Goal: Task Accomplishment & Management: Complete application form

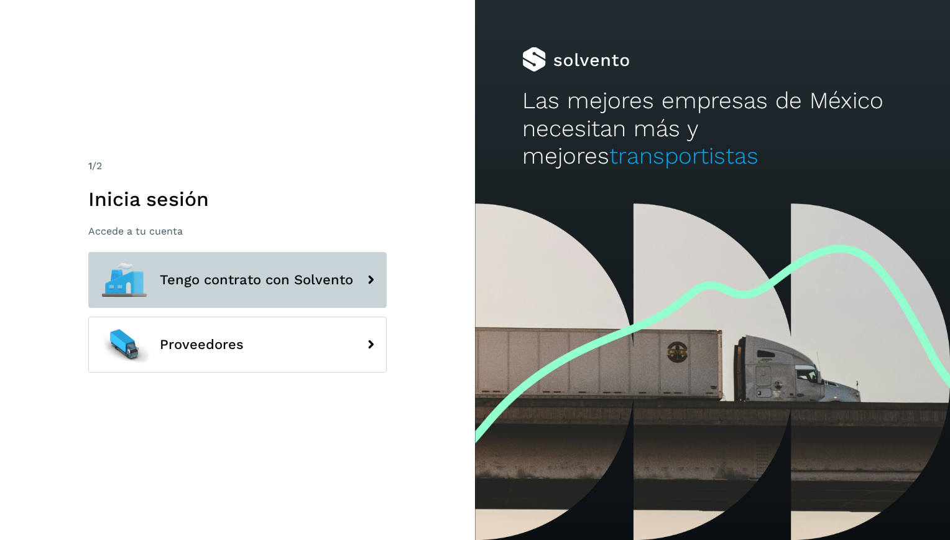
click at [337, 281] on span "Tengo contrato con Solvento" at bounding box center [256, 279] width 193 height 15
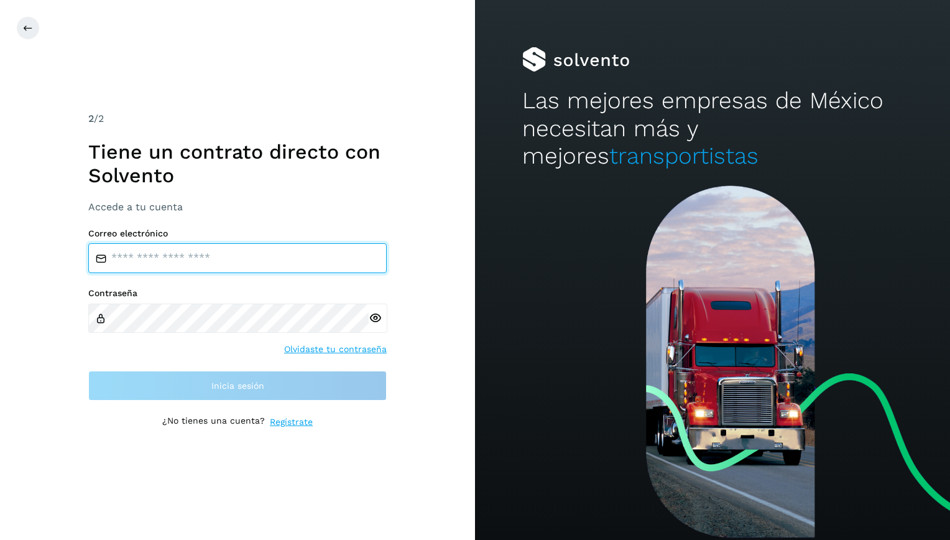
click at [249, 260] on input "email" at bounding box center [237, 258] width 298 height 30
type input "**********"
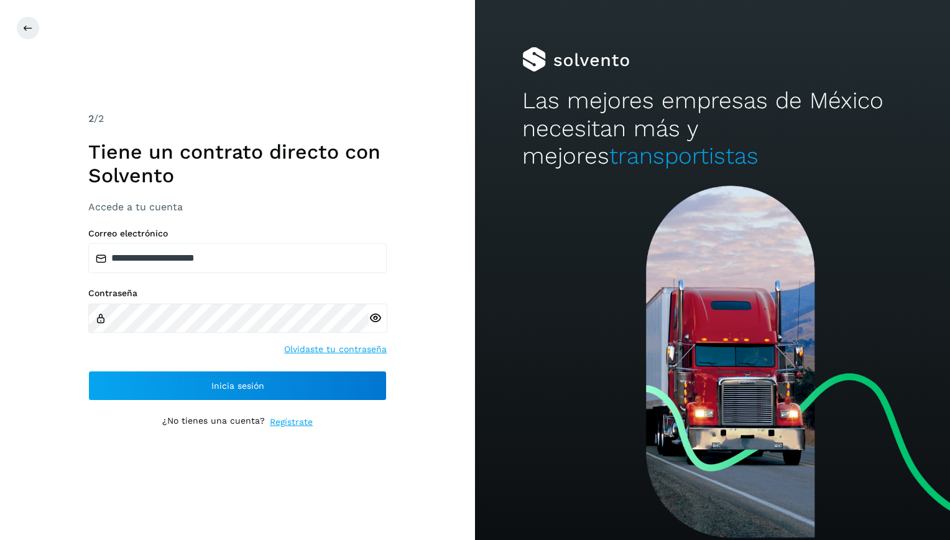
click at [378, 313] on icon at bounding box center [375, 317] width 13 height 13
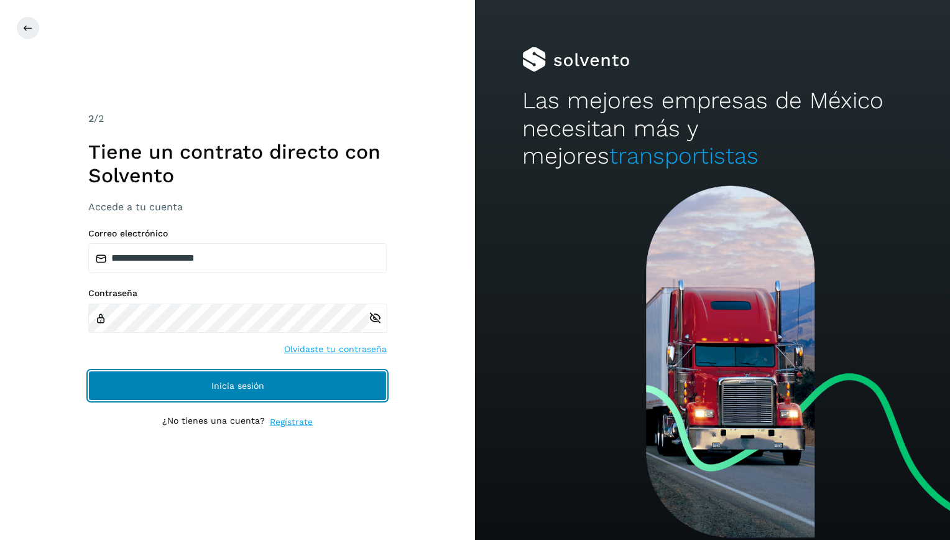
click at [246, 384] on span "Inicia sesión" at bounding box center [237, 385] width 53 height 9
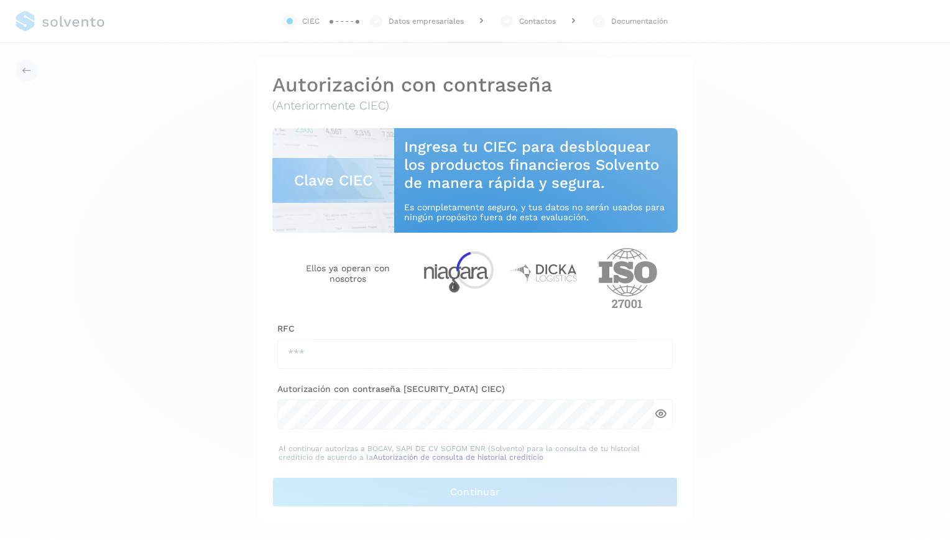
type input "**********"
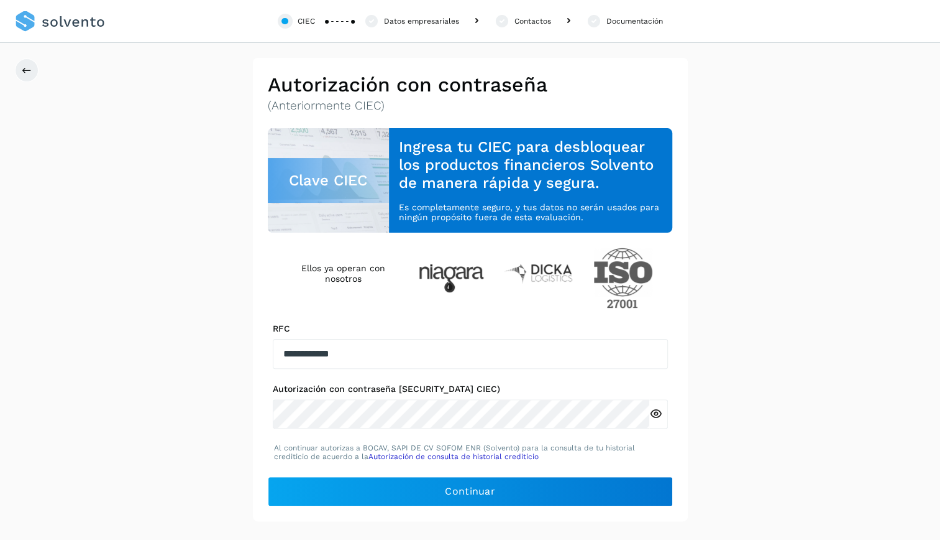
click at [662, 415] on icon at bounding box center [656, 413] width 13 height 13
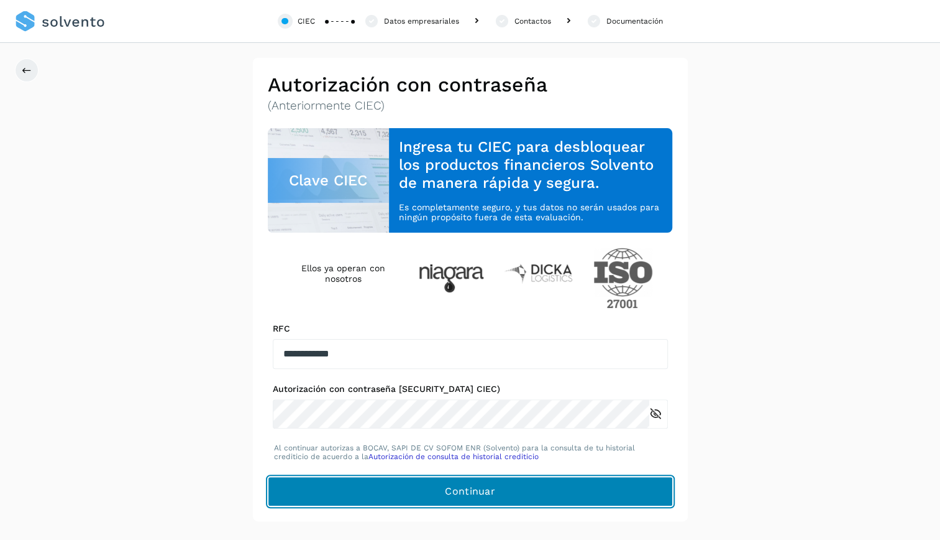
click at [503, 494] on button "Continuar" at bounding box center [470, 491] width 405 height 30
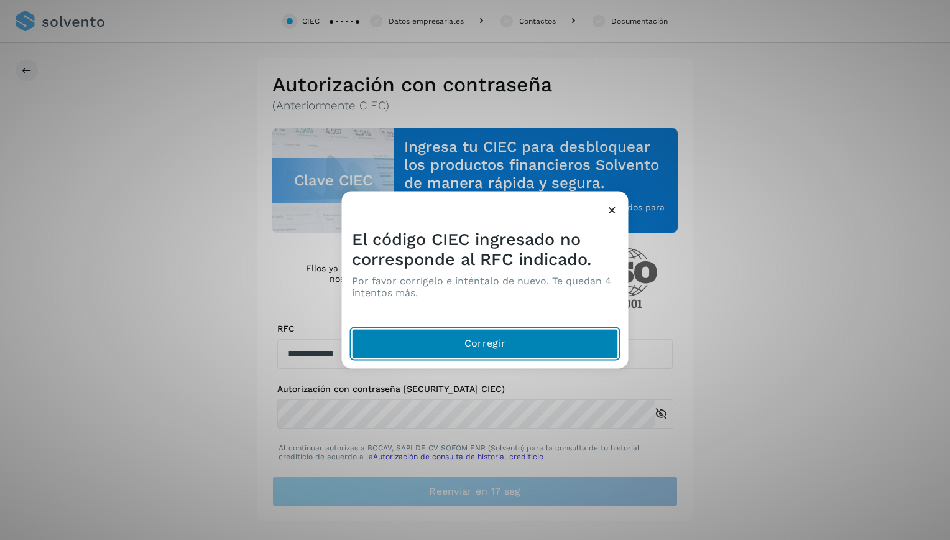
click at [535, 338] on button "Corregir" at bounding box center [485, 344] width 267 height 30
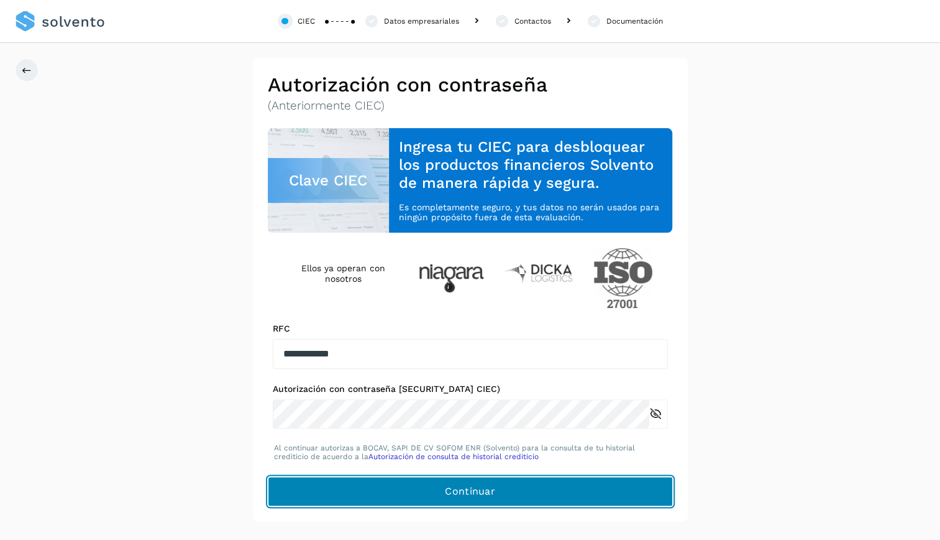
click at [490, 492] on span "Continuar" at bounding box center [470, 491] width 50 height 14
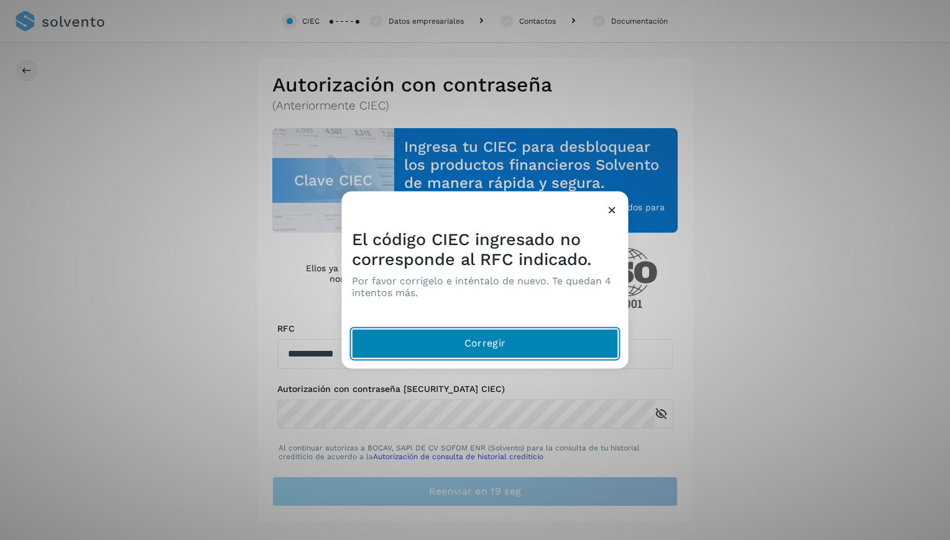
click at [501, 338] on span "Corregir" at bounding box center [484, 344] width 41 height 14
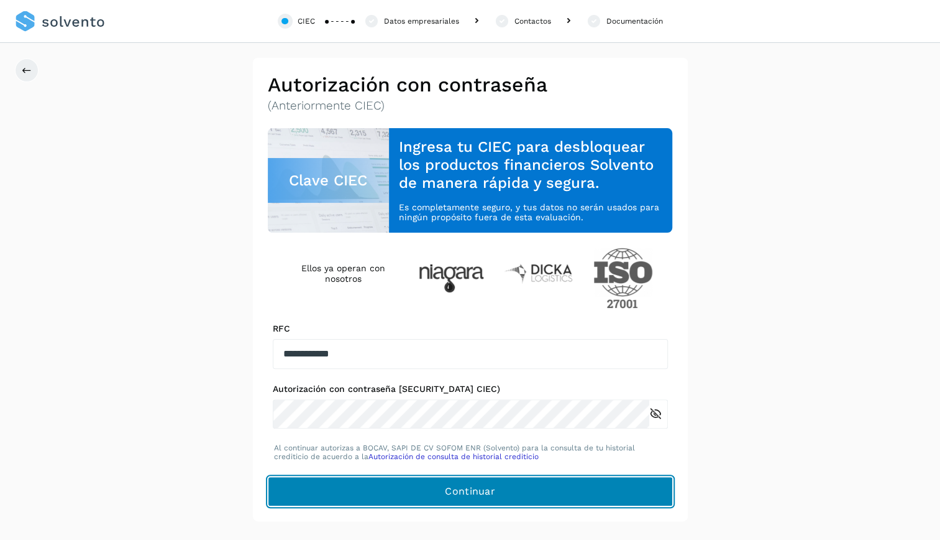
click at [531, 487] on button "Continuar" at bounding box center [470, 491] width 405 height 30
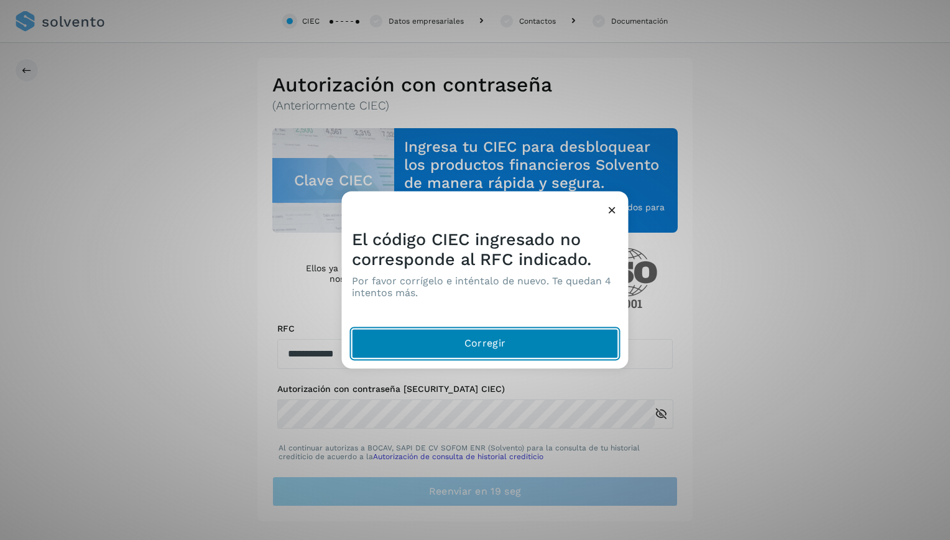
click at [548, 343] on button "Corregir" at bounding box center [485, 344] width 267 height 30
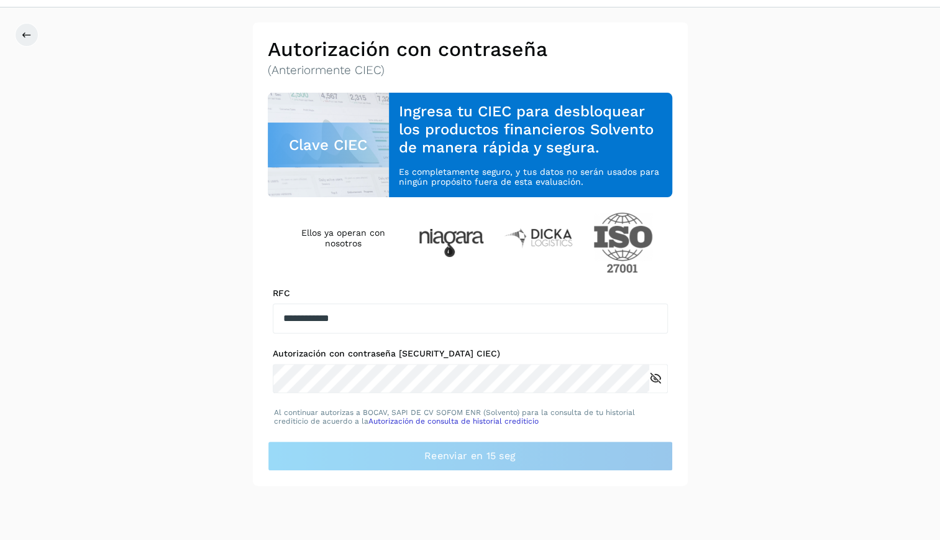
scroll to position [36, 0]
click at [801, 385] on div "**********" at bounding box center [470, 253] width 940 height 463
click at [745, 411] on div "**********" at bounding box center [470, 253] width 940 height 463
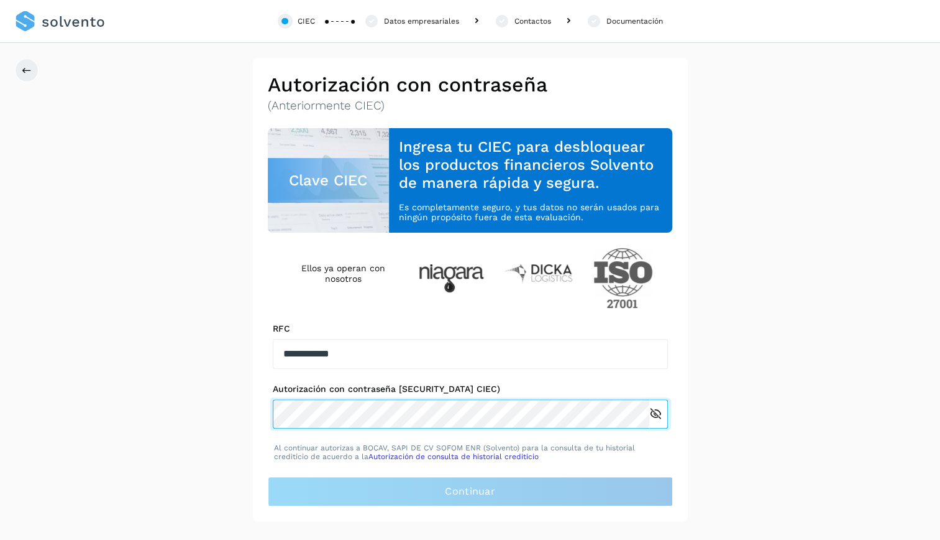
scroll to position [0, 0]
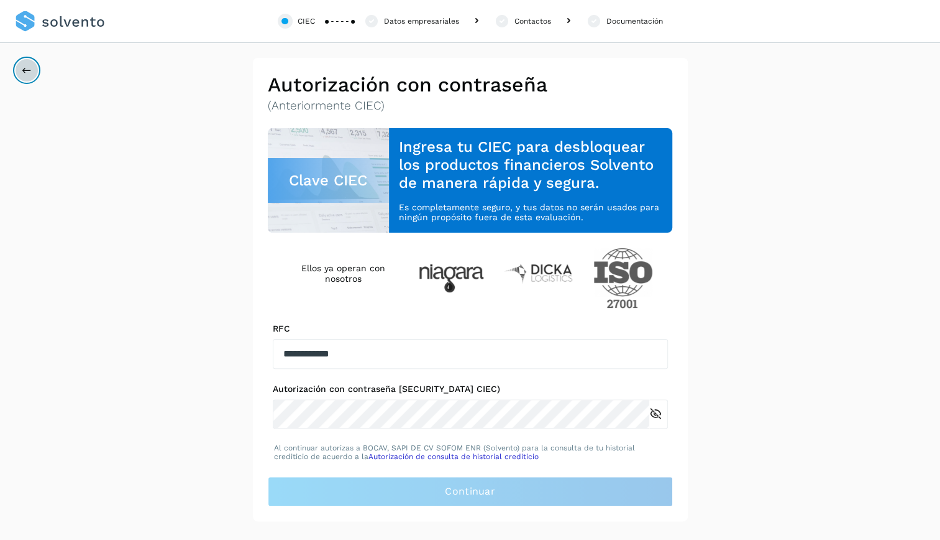
click at [22, 68] on icon at bounding box center [27, 70] width 10 height 10
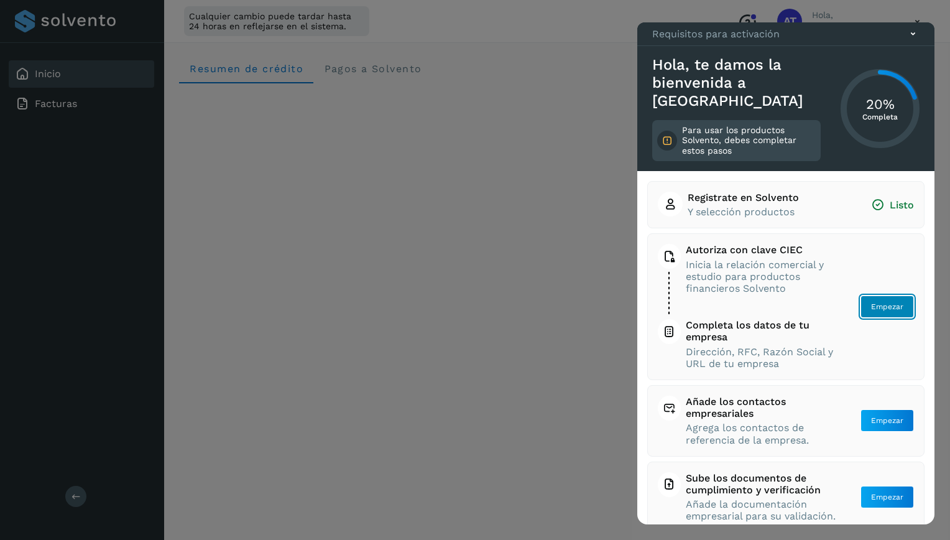
click at [887, 301] on span "Empezar" at bounding box center [887, 306] width 32 height 11
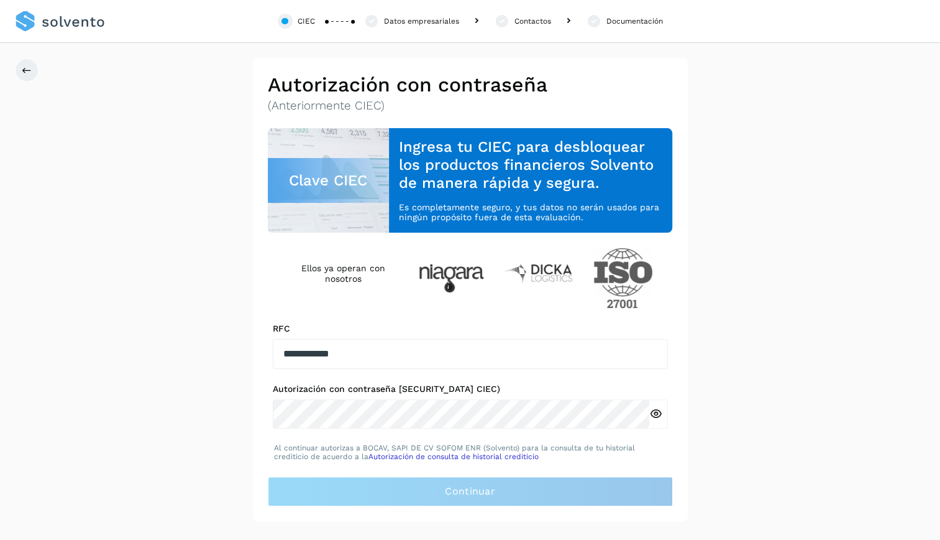
click at [659, 418] on icon at bounding box center [656, 413] width 13 height 13
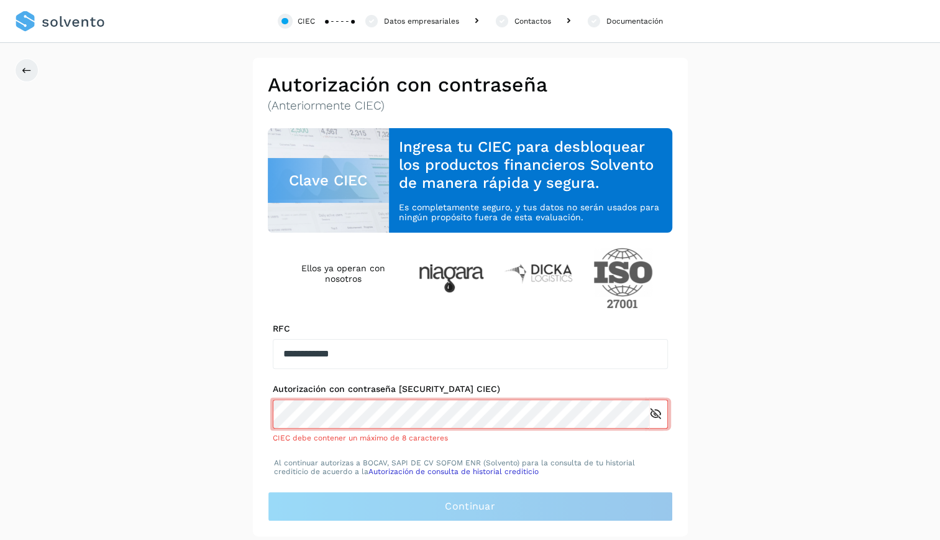
click at [501, 449] on div "**********" at bounding box center [470, 302] width 405 height 348
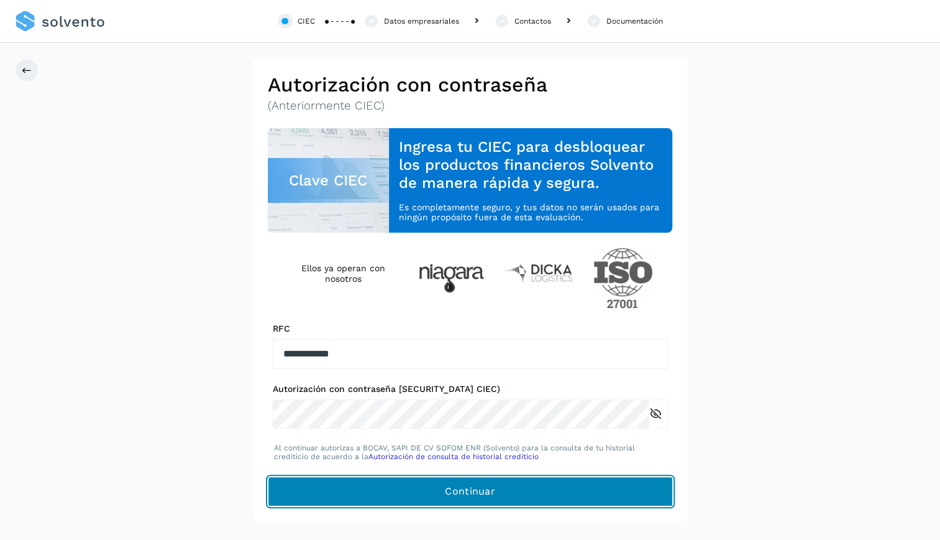
click at [472, 490] on span "Continuar" at bounding box center [470, 491] width 50 height 14
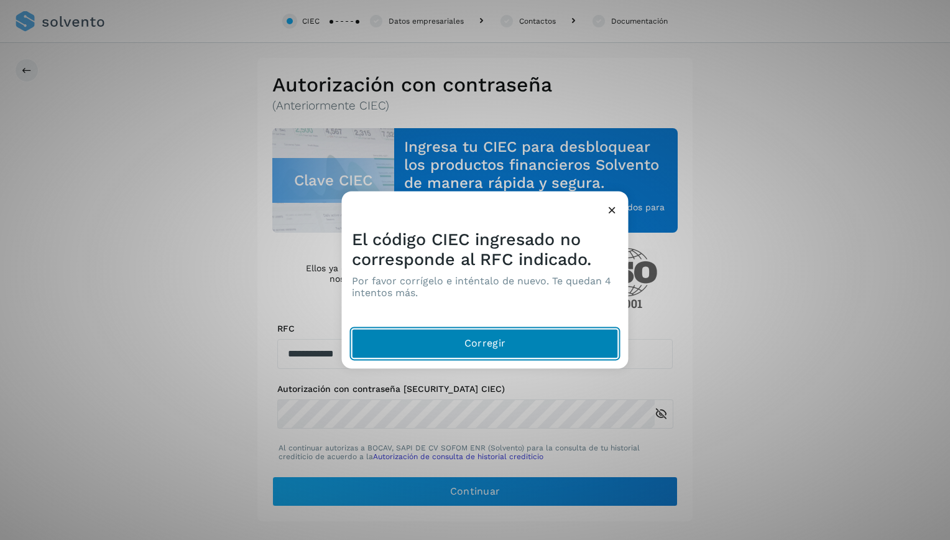
click at [462, 339] on button "Corregir" at bounding box center [485, 344] width 267 height 30
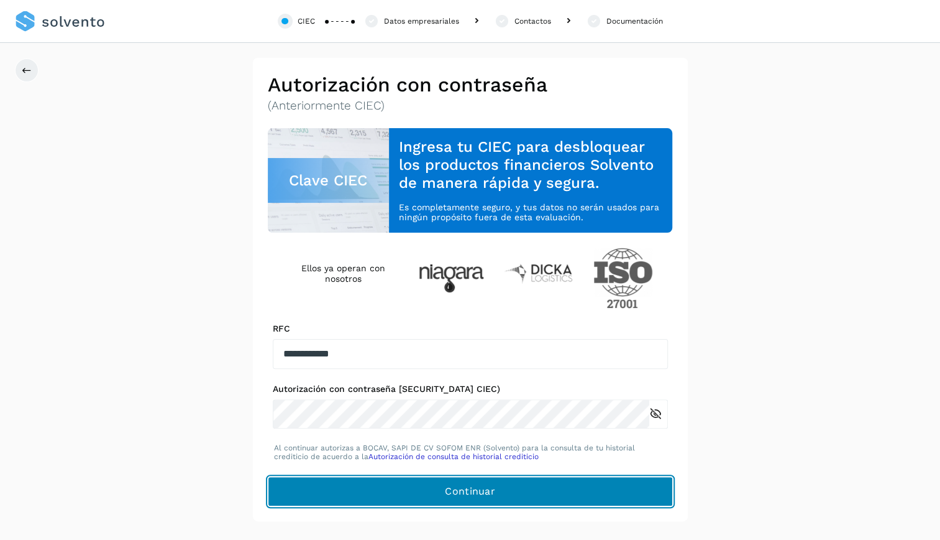
click at [512, 493] on button "Continuar" at bounding box center [470, 491] width 405 height 30
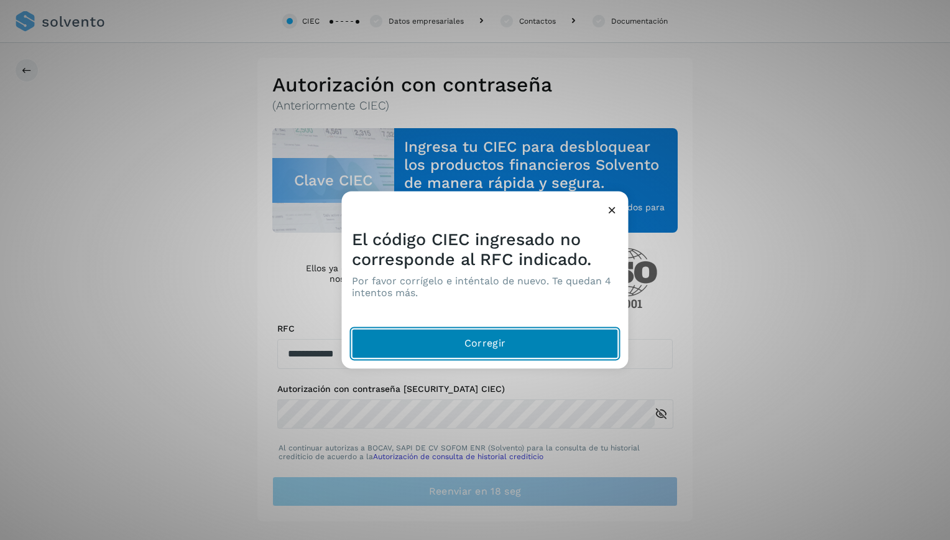
click at [559, 344] on button "Corregir" at bounding box center [485, 344] width 267 height 30
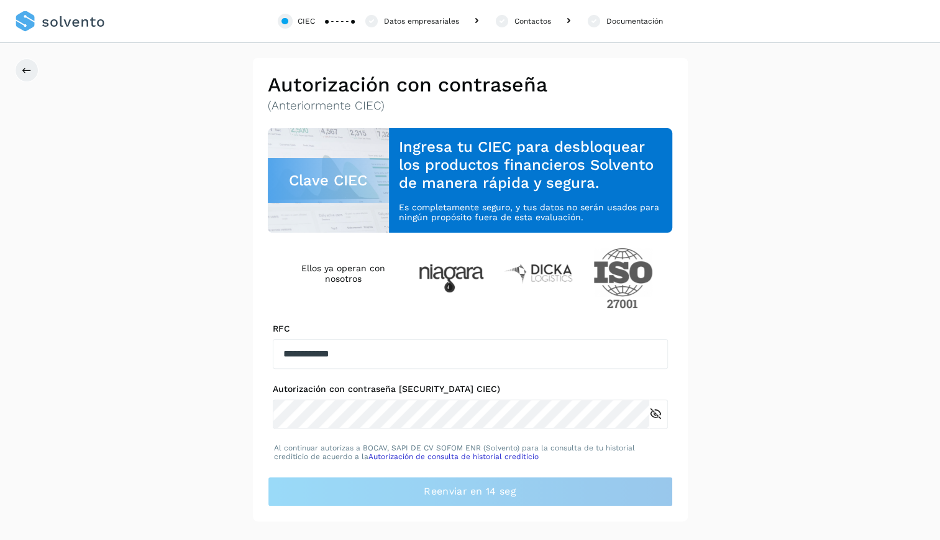
click at [421, 14] on div "Datos empresariales" at bounding box center [412, 21] width 96 height 15
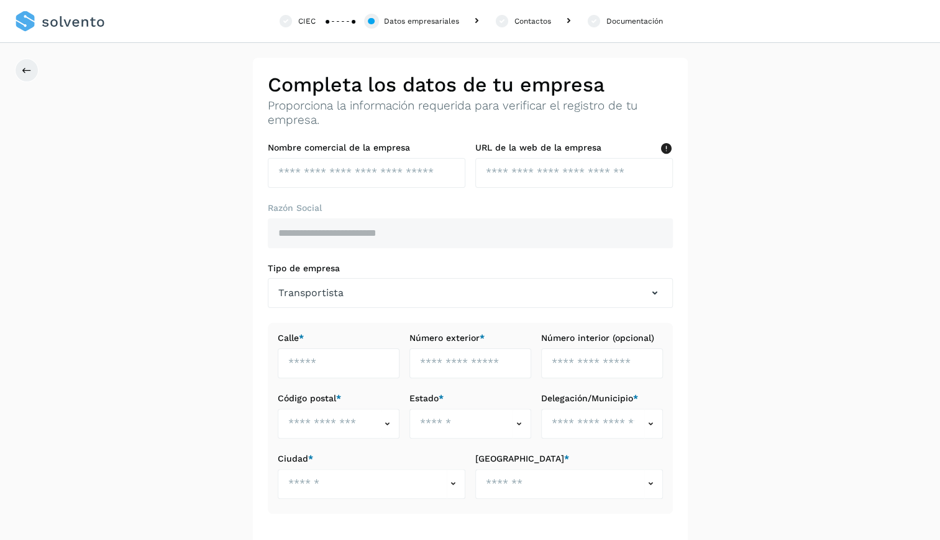
click at [523, 21] on div "Contactos" at bounding box center [533, 21] width 37 height 11
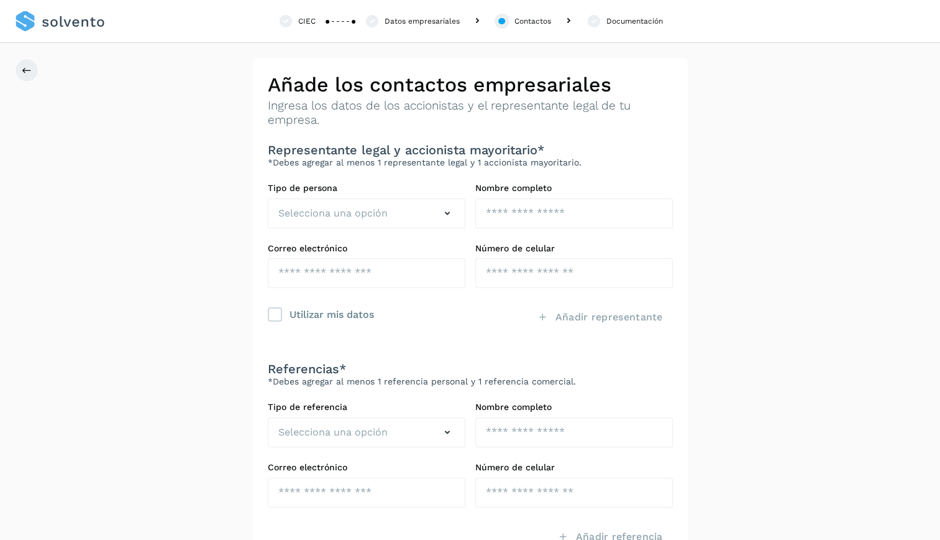
click at [641, 21] on div "Documentación" at bounding box center [635, 21] width 57 height 11
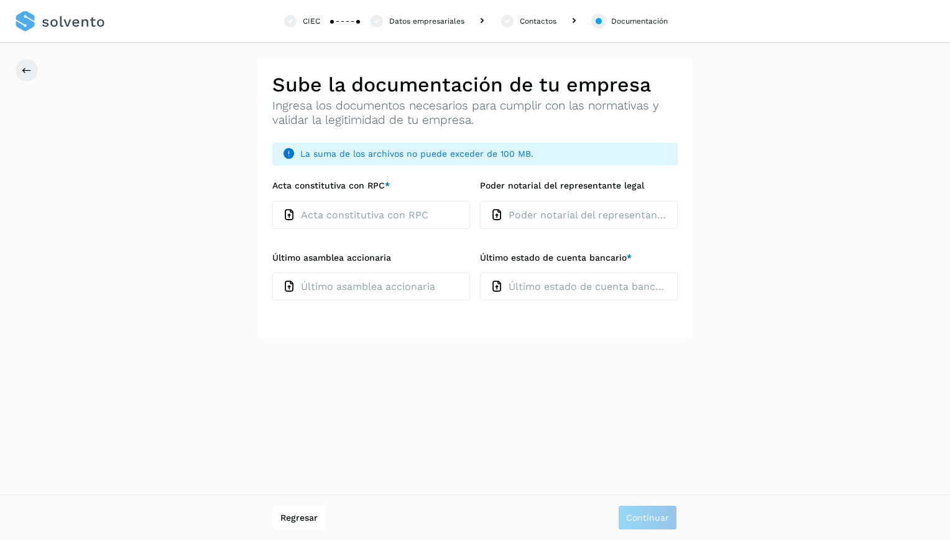
click at [419, 23] on div "Datos empresariales" at bounding box center [426, 21] width 75 height 11
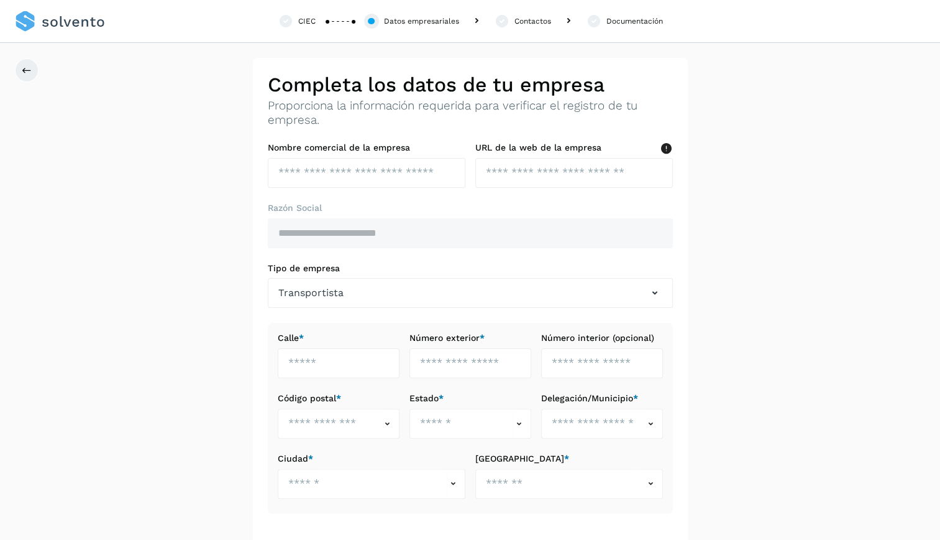
click at [305, 23] on div "CIEC" at bounding box center [306, 21] width 17 height 11
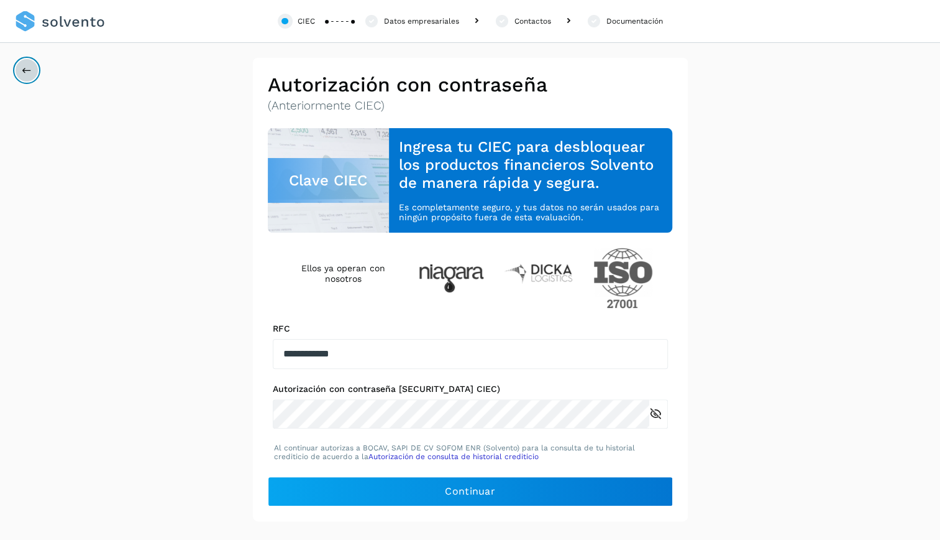
click at [27, 67] on icon at bounding box center [27, 70] width 10 height 10
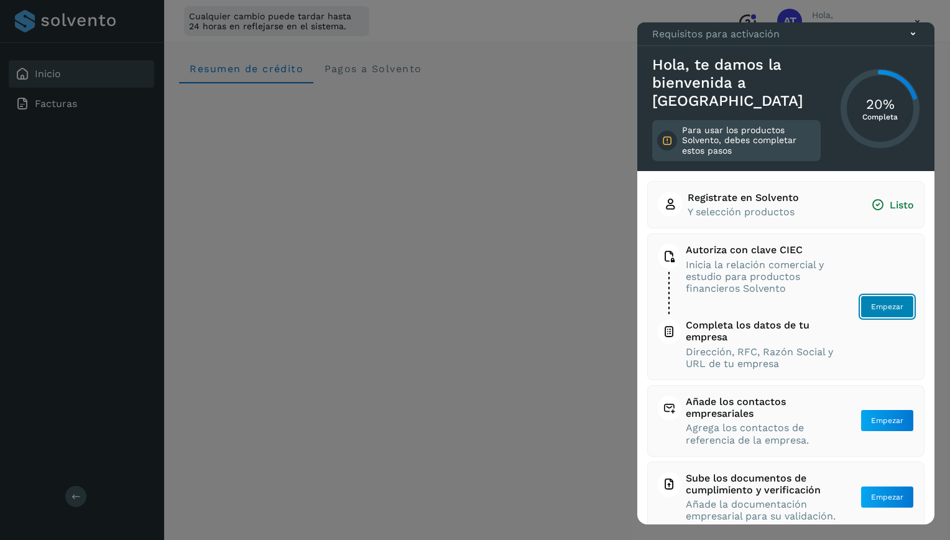
click at [882, 305] on span "Empezar" at bounding box center [887, 306] width 32 height 11
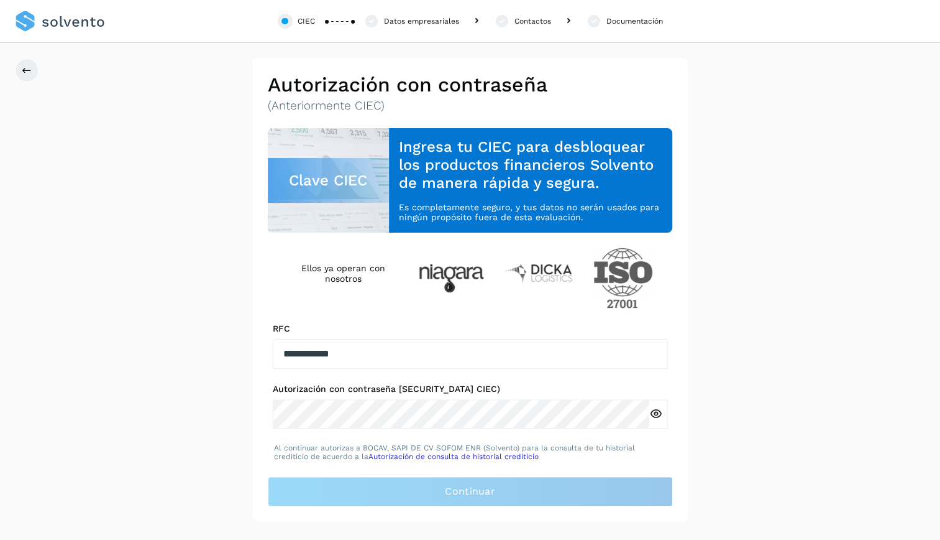
click at [415, 24] on div "Datos empresariales" at bounding box center [421, 21] width 75 height 11
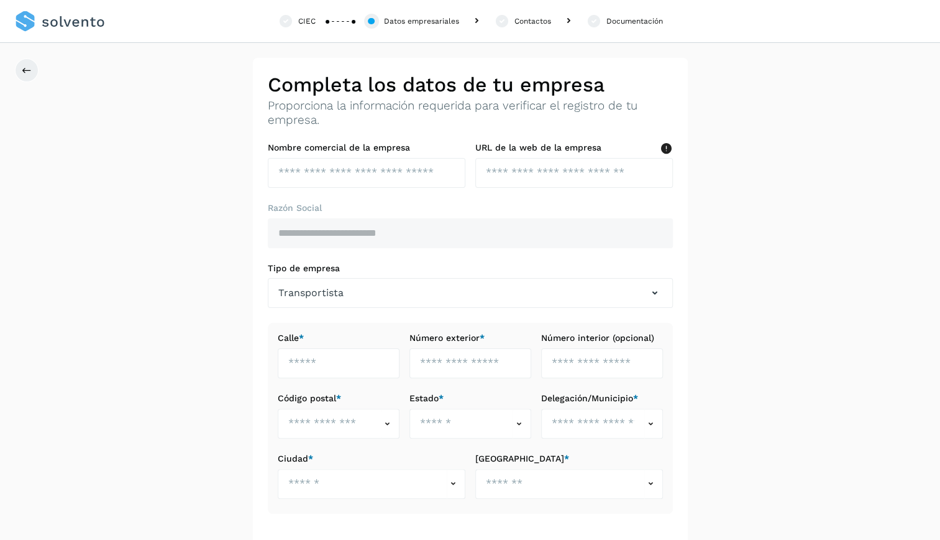
click at [325, 17] on div "CIEC Datos empresariales Contactos Documentación" at bounding box center [470, 21] width 940 height 43
click at [301, 19] on div "CIEC" at bounding box center [306, 21] width 17 height 11
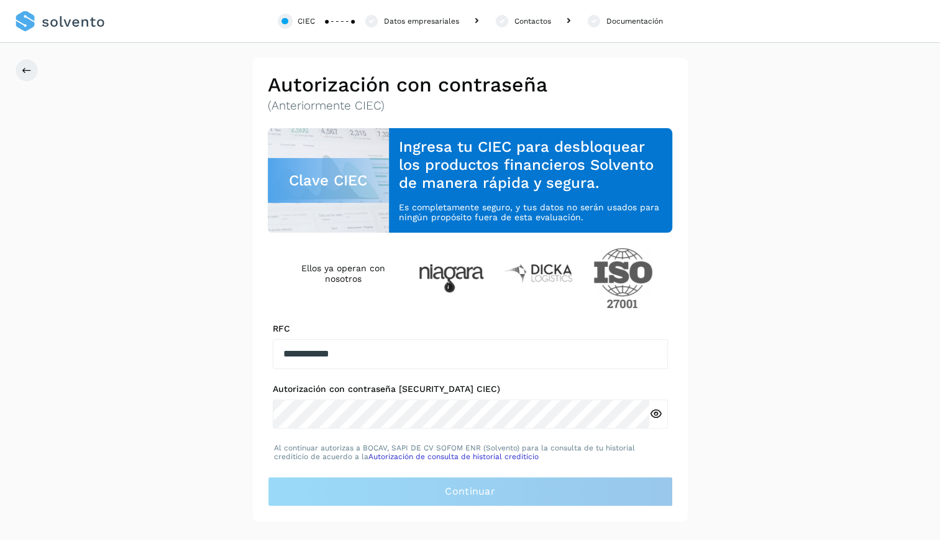
click at [655, 411] on icon at bounding box center [656, 413] width 13 height 13
click at [656, 416] on icon at bounding box center [656, 413] width 13 height 13
click at [446, 20] on div "Datos empresariales" at bounding box center [421, 21] width 75 height 11
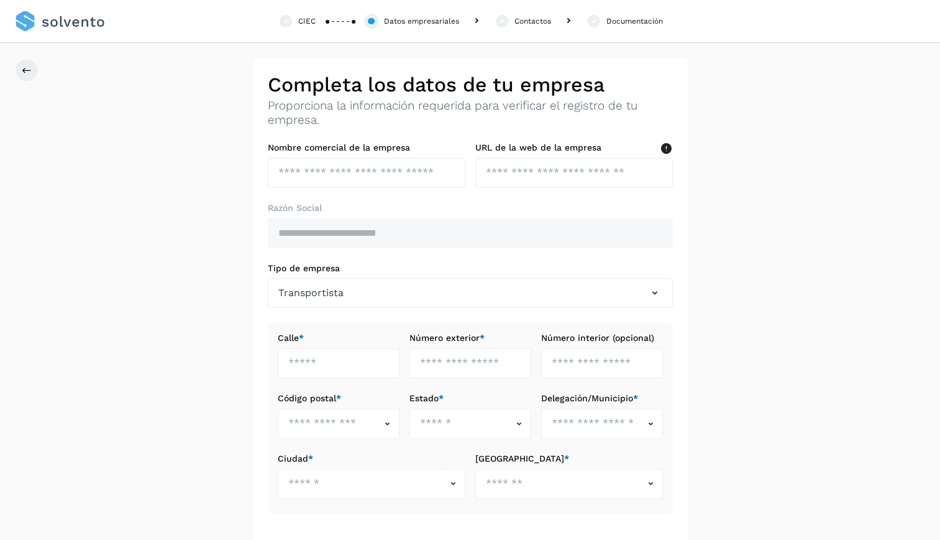
click at [628, 20] on div "Documentación" at bounding box center [635, 21] width 57 height 11
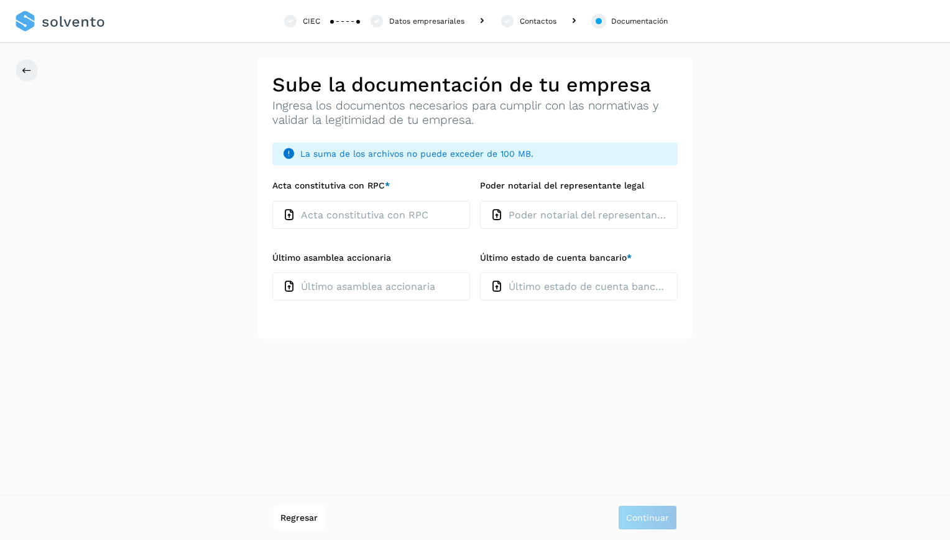
click at [420, 16] on div "Datos empresariales" at bounding box center [426, 21] width 75 height 11
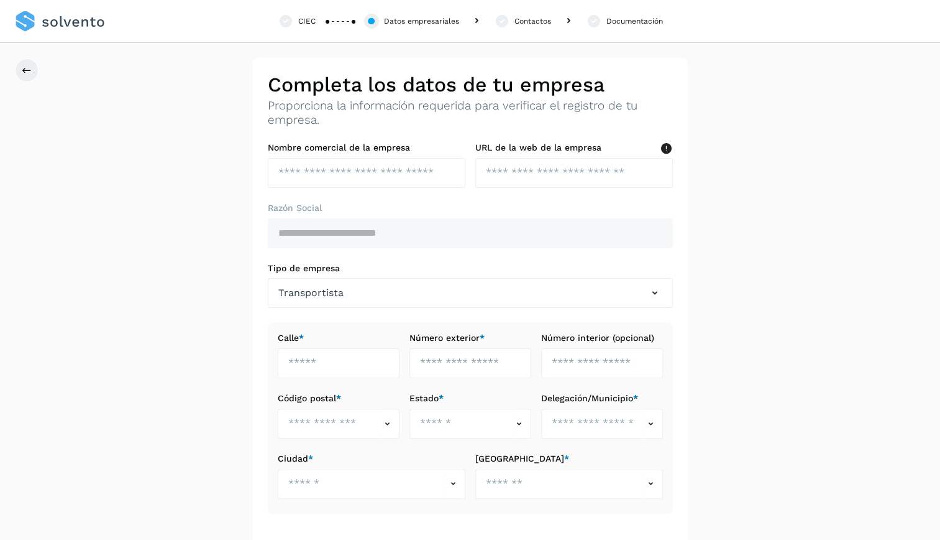
click at [530, 25] on div "Contactos" at bounding box center [533, 21] width 37 height 11
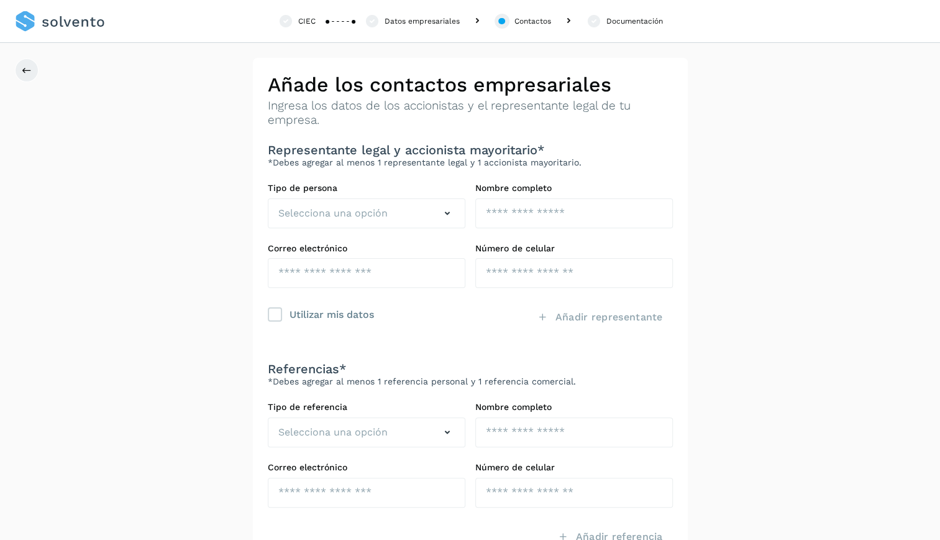
click at [302, 16] on div "CIEC" at bounding box center [306, 21] width 17 height 11
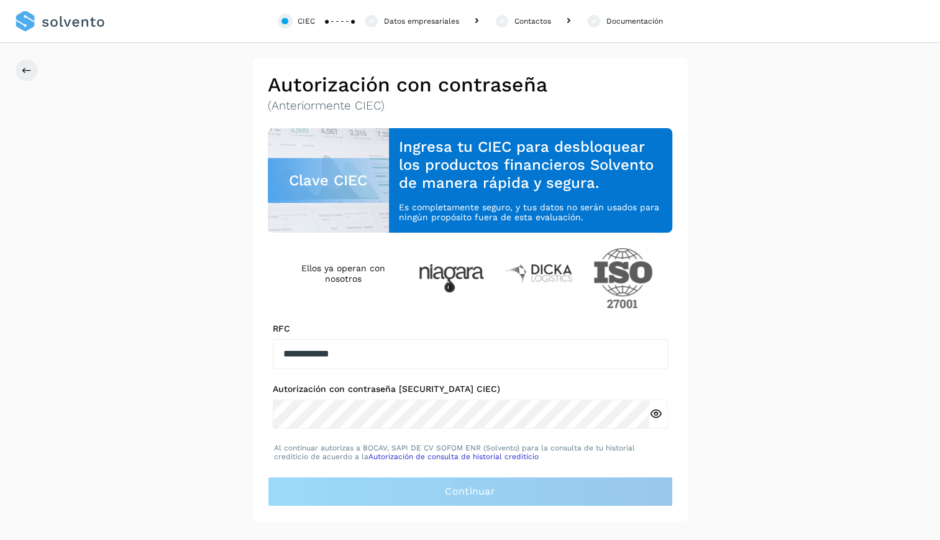
click at [425, 22] on div "Datos empresariales" at bounding box center [421, 21] width 75 height 11
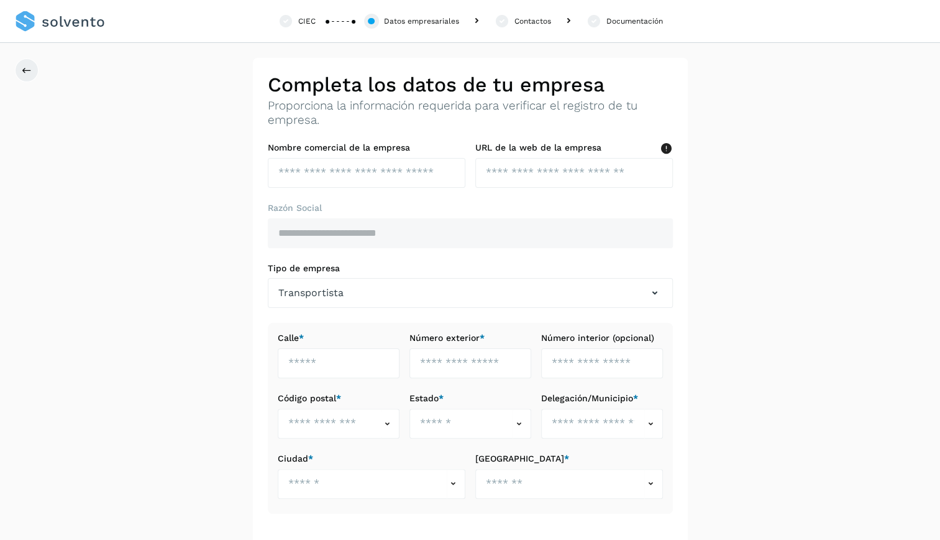
click at [528, 20] on div "Contactos" at bounding box center [533, 21] width 37 height 11
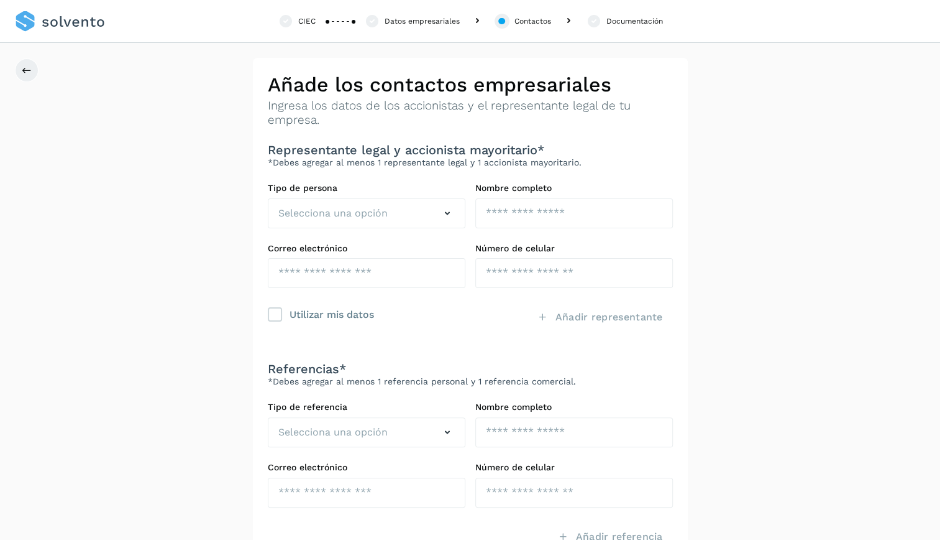
click at [627, 17] on div "Documentación" at bounding box center [635, 21] width 57 height 11
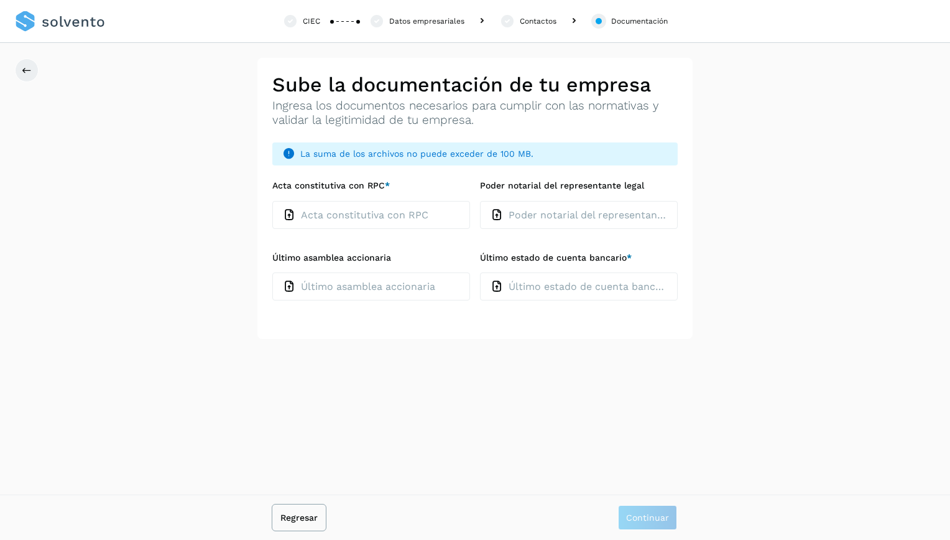
click at [282, 522] on span "Regresar" at bounding box center [298, 517] width 37 height 9
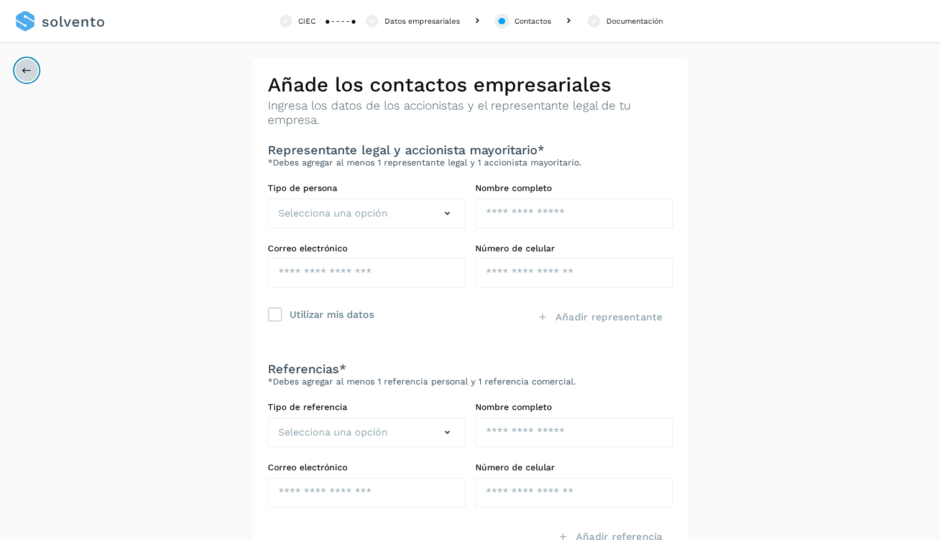
click at [31, 71] on icon at bounding box center [27, 70] width 10 height 10
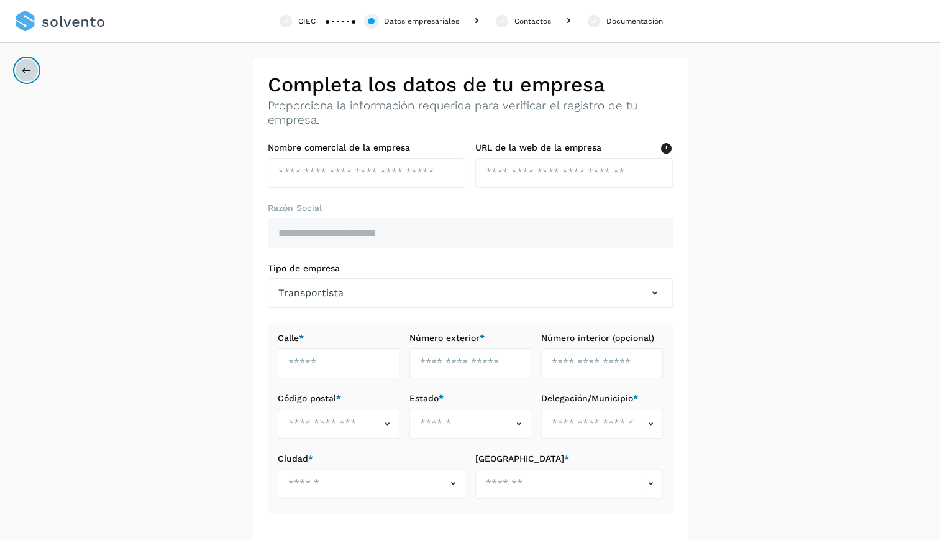
click at [31, 71] on icon at bounding box center [27, 70] width 10 height 10
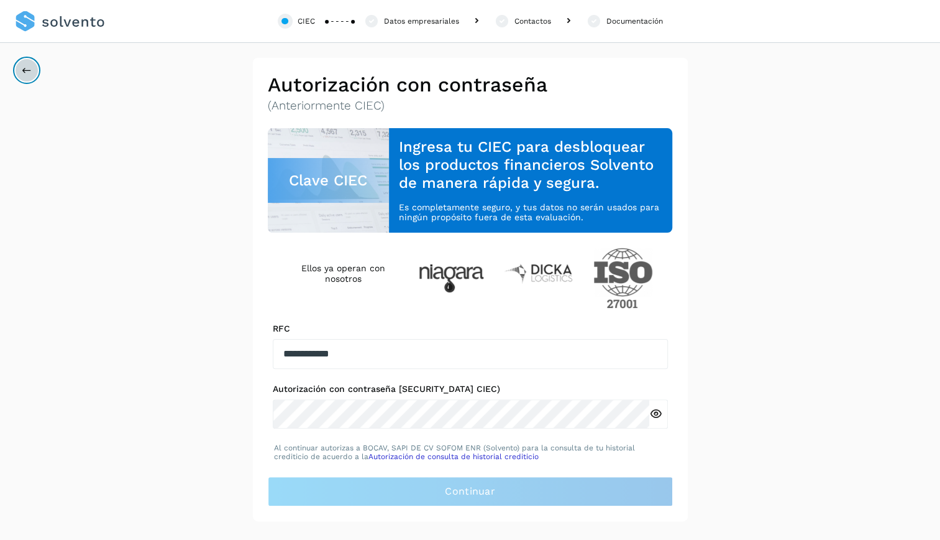
click at [31, 71] on icon at bounding box center [27, 70] width 10 height 10
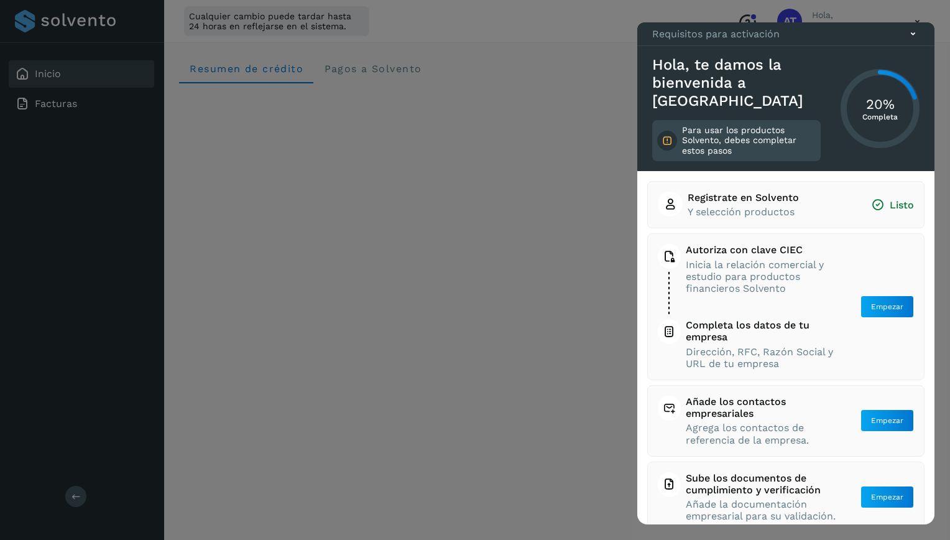
click at [914, 40] on icon at bounding box center [912, 33] width 13 height 13
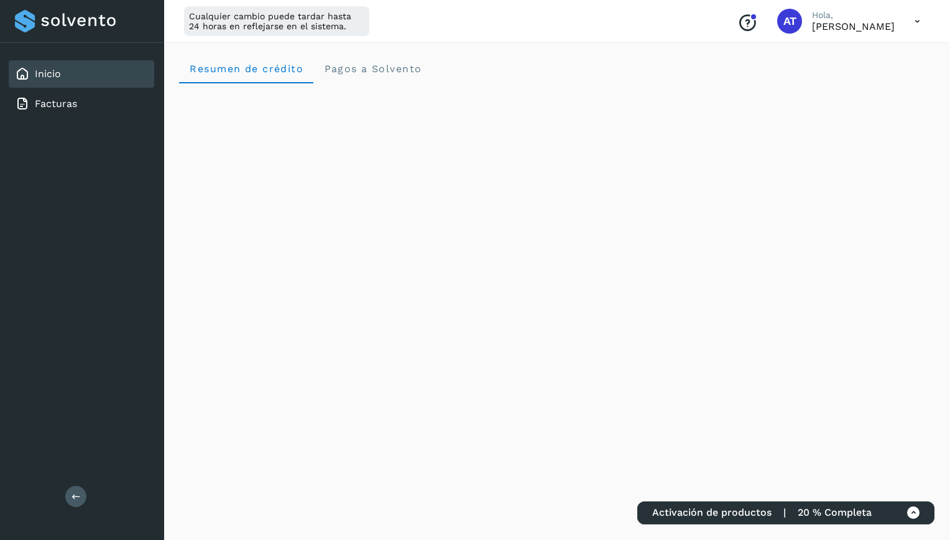
click at [916, 24] on icon at bounding box center [916, 21] width 25 height 25
click at [859, 79] on div "Cerrar sesión" at bounding box center [855, 80] width 148 height 24
